Goal: Information Seeking & Learning: Learn about a topic

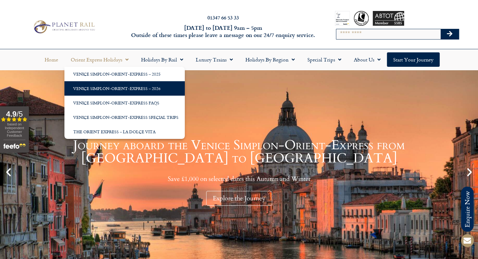
click at [137, 84] on link "Venice Simplon-Orient-Express – 2026" at bounding box center [124, 88] width 120 height 14
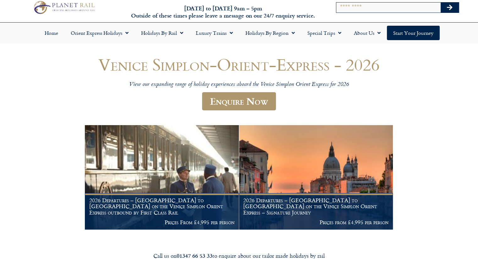
scroll to position [59, 0]
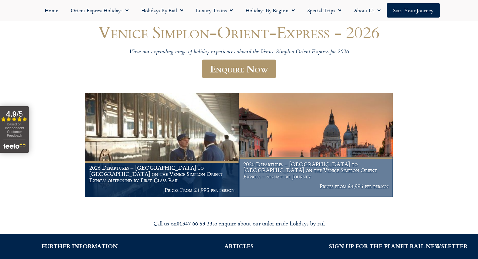
click at [322, 179] on h1 "2026 Departures – London to Venice on the Venice Simplon Orient Express – Signa…" at bounding box center [315, 170] width 145 height 19
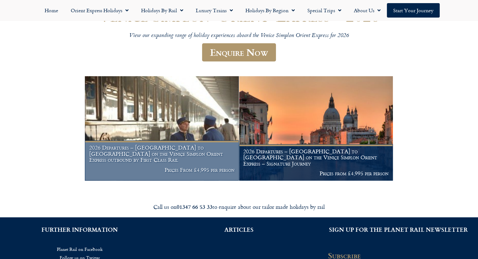
click at [152, 138] on img at bounding box center [162, 128] width 154 height 105
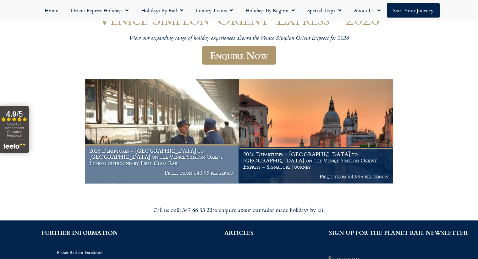
scroll to position [73, 0]
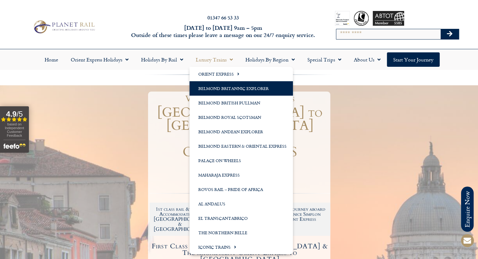
click at [247, 91] on link "Belmond Britannic Explorer" at bounding box center [240, 88] width 103 height 14
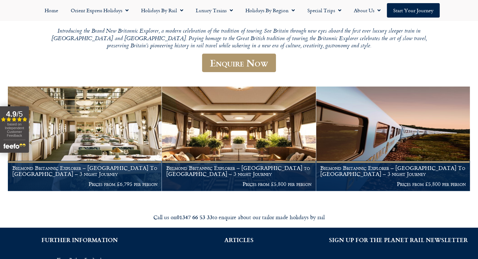
scroll to position [81, 0]
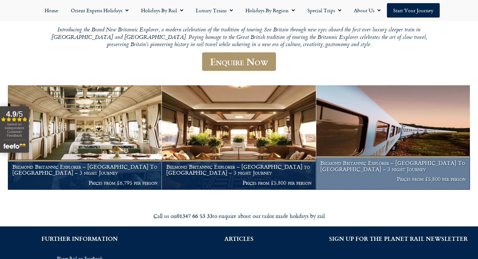
click at [373, 156] on img at bounding box center [393, 137] width 154 height 105
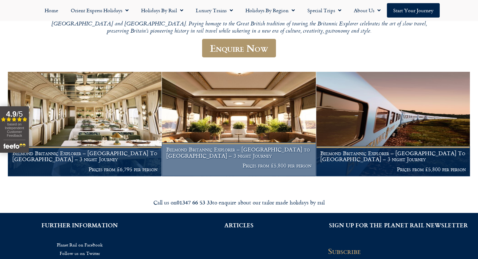
scroll to position [95, 0]
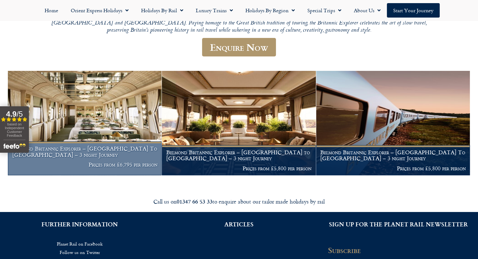
click at [100, 149] on h1 "Belmond Britannic Explorer – London To The Lake District – 3 night Journey" at bounding box center [84, 152] width 145 height 12
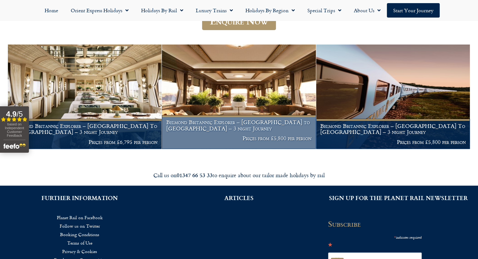
scroll to position [110, 0]
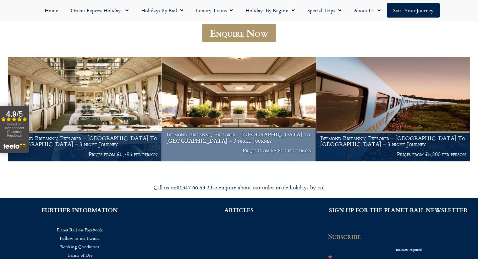
click at [216, 125] on img at bounding box center [239, 109] width 154 height 105
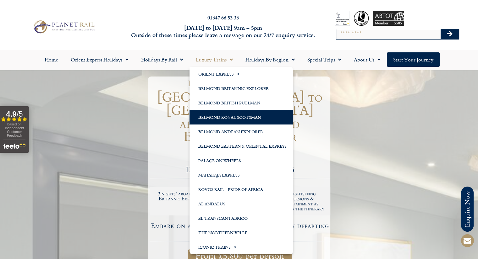
click at [241, 117] on link "Belmond Royal Scotsman" at bounding box center [240, 117] width 103 height 14
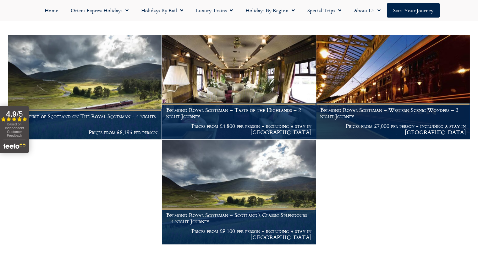
scroll to position [117, 0]
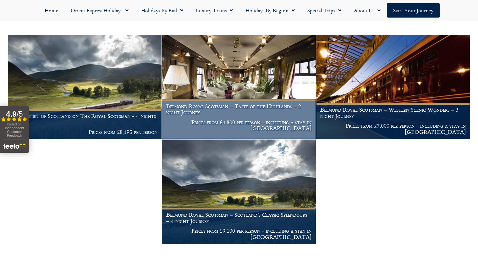
click at [250, 123] on p "Prices from £4,800 per person - including a stay in [GEOGRAPHIC_DATA]" at bounding box center [238, 125] width 145 height 12
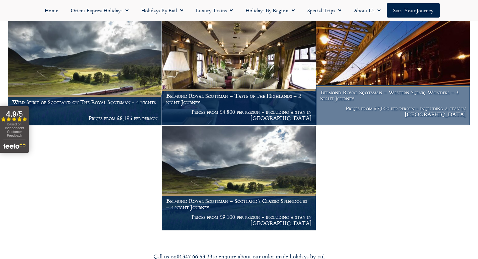
scroll to position [132, 0]
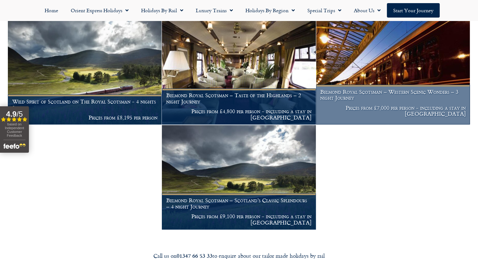
click at [405, 92] on h1 "Belmond Royal Scotsman – Western Scenic Wonders – 3 night Journey" at bounding box center [392, 95] width 145 height 12
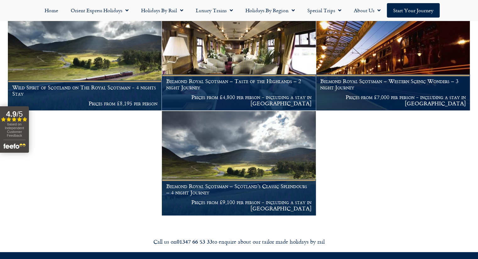
scroll to position [146, 0]
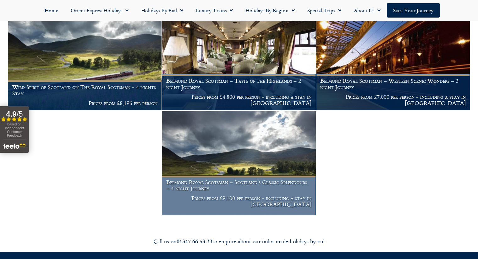
click at [280, 175] on img at bounding box center [239, 163] width 154 height 105
